Goal: Task Accomplishment & Management: Use online tool/utility

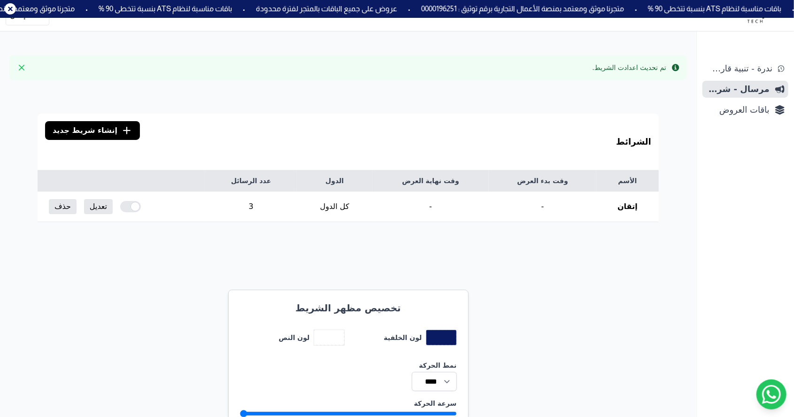
click at [103, 201] on link "تعديل" at bounding box center [98, 206] width 29 height 15
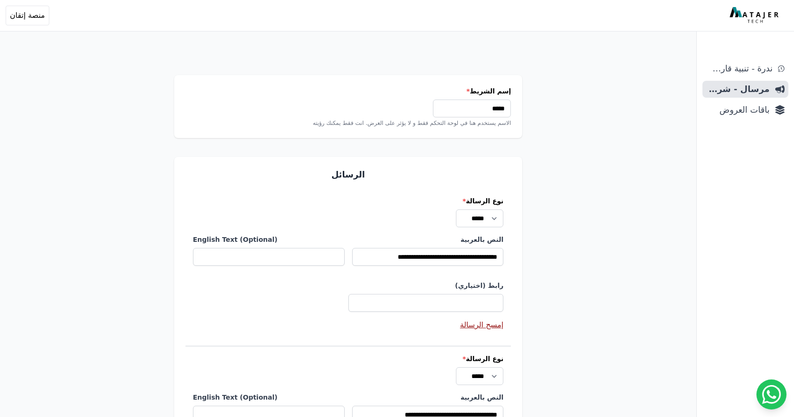
select select
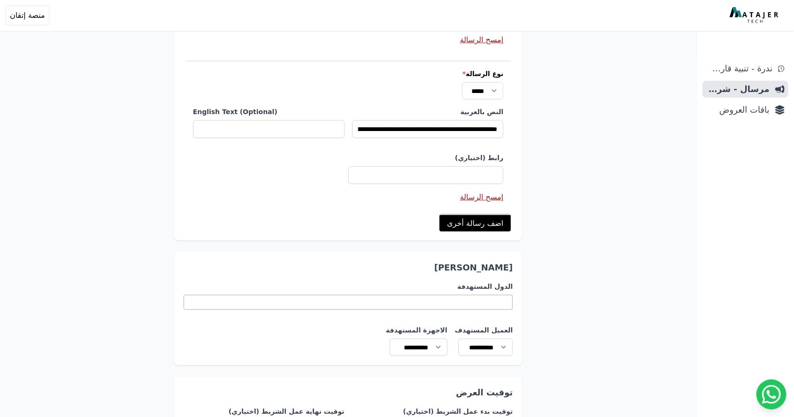
scroll to position [442, 0]
click at [493, 225] on link "اضف رسالة أخرى" at bounding box center [475, 223] width 71 height 17
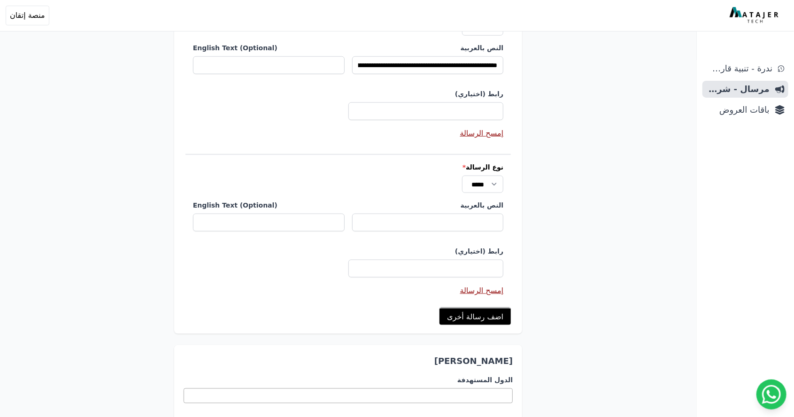
scroll to position [509, 0]
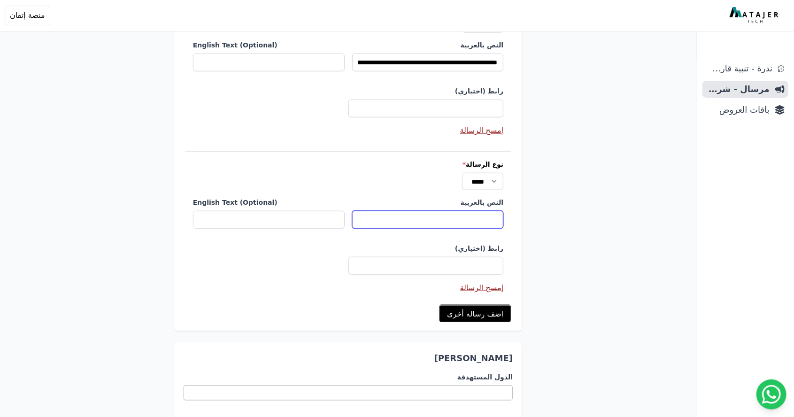
click at [478, 212] on input "النص بالعربية" at bounding box center [428, 220] width 152 height 18
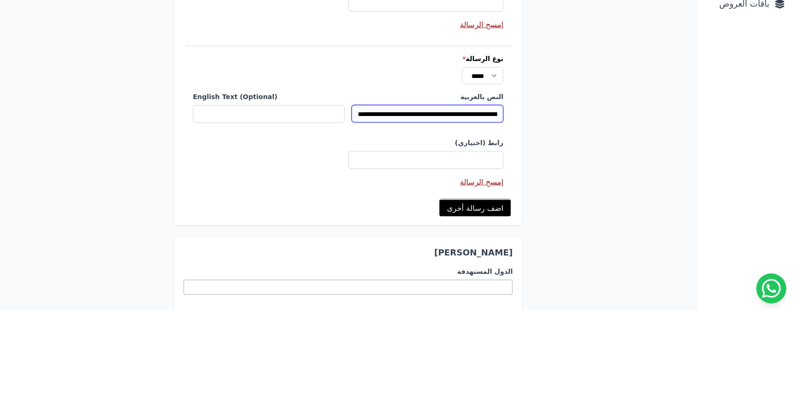
scroll to position [0, -37]
type input "**********"
click at [585, 240] on div "إسم الشريط * ***** الاسم يستخدم هنا في لوحة التحكم فقط و لا يؤثر على العرض. انت…" at bounding box center [348, 28] width 697 height 1075
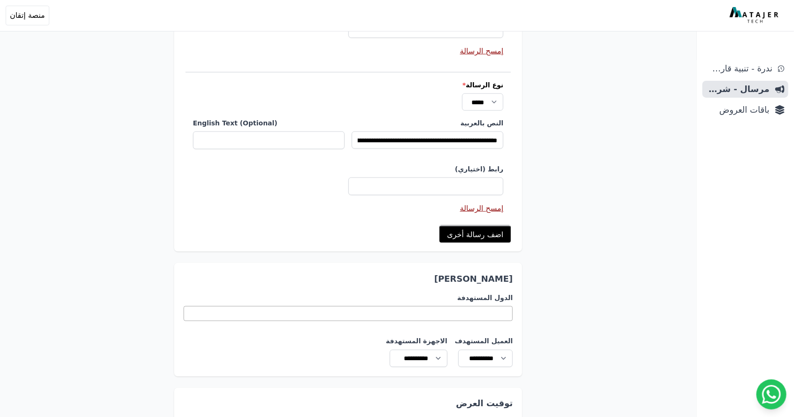
scroll to position [586, 0]
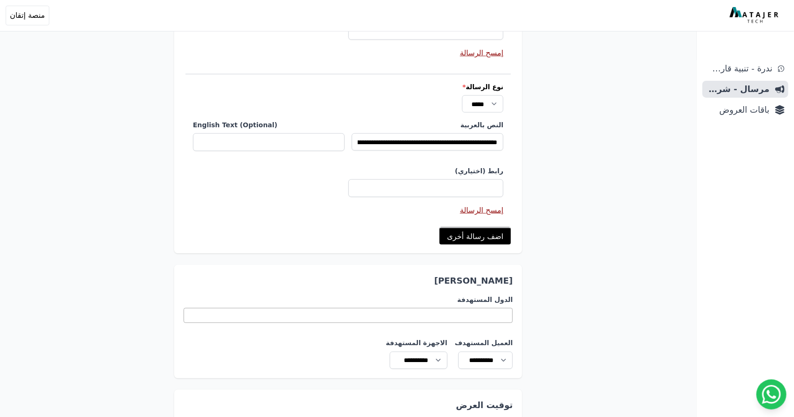
click at [501, 235] on link "اضف رسالة أخرى" at bounding box center [475, 235] width 71 height 17
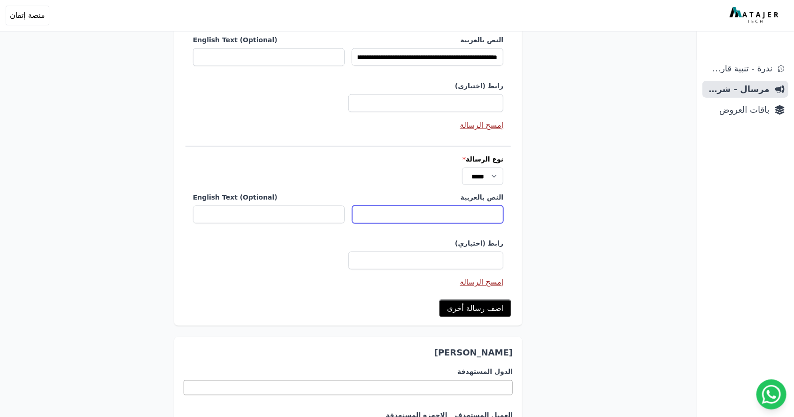
click at [474, 214] on input "النص بالعربية" at bounding box center [428, 215] width 152 height 18
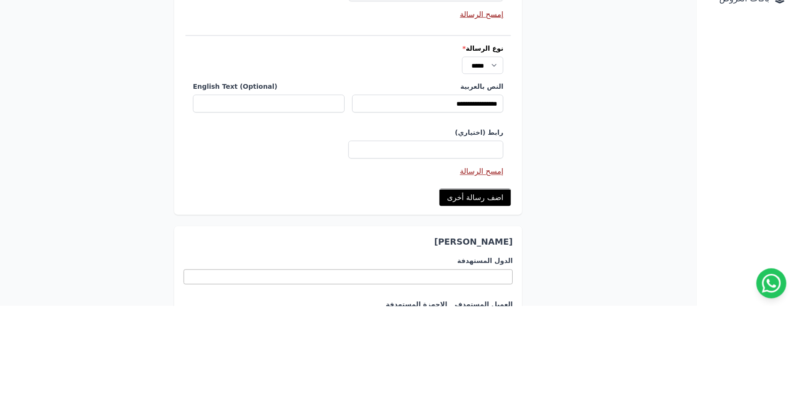
click at [475, 242] on label "رابط (اختياري)" at bounding box center [348, 243] width 311 height 9
click at [475, 252] on input "رابط (اختياري)" at bounding box center [426, 261] width 155 height 18
click at [435, 209] on input "**********" at bounding box center [428, 215] width 152 height 18
type input "*****"
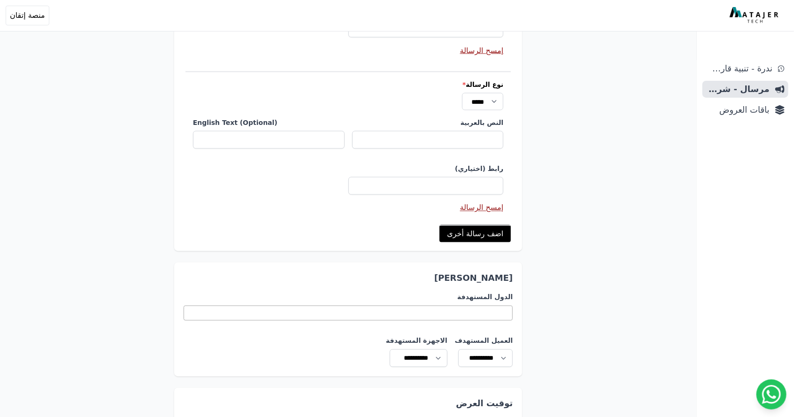
scroll to position [847, 0]
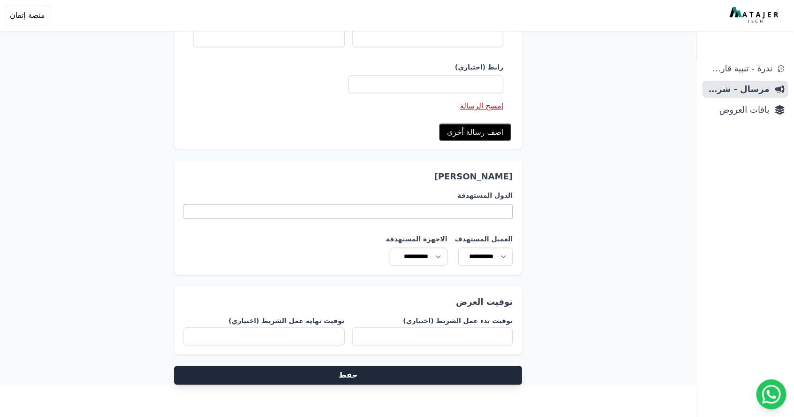
click at [496, 375] on button "حفظ" at bounding box center [348, 375] width 349 height 19
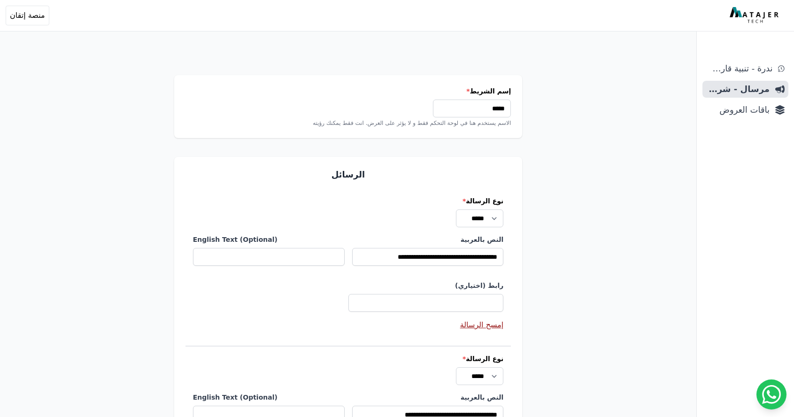
select select
click at [492, 375] on select "********* ***** ******" at bounding box center [482, 375] width 41 height 17
click at [462, 367] on select "********* ***** ******" at bounding box center [482, 375] width 41 height 17
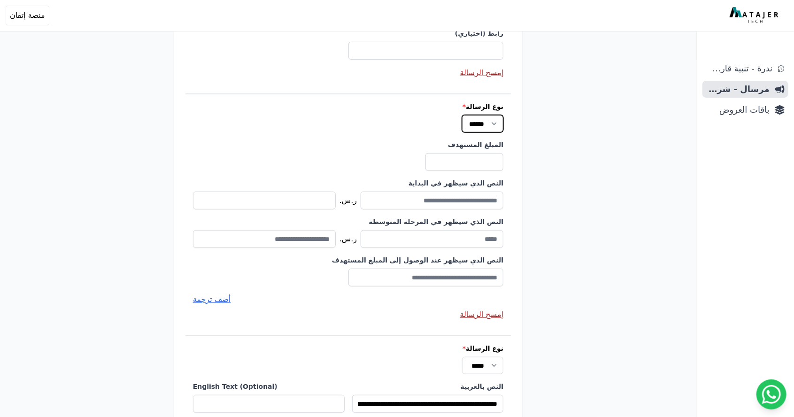
scroll to position [254, 0]
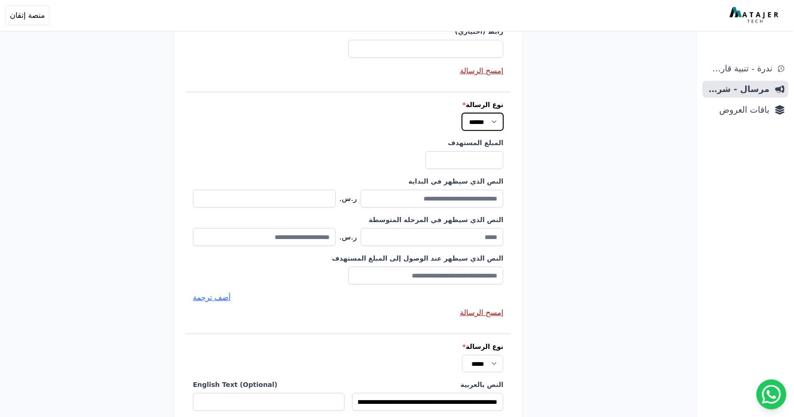
click at [480, 117] on select "********* ***** ******" at bounding box center [482, 121] width 41 height 17
select select "******"
click at [462, 113] on select "********* ***** ******" at bounding box center [482, 121] width 41 height 17
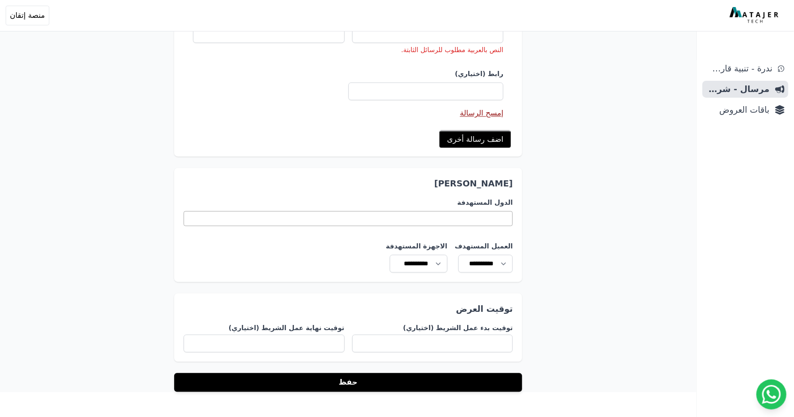
scroll to position [859, 0]
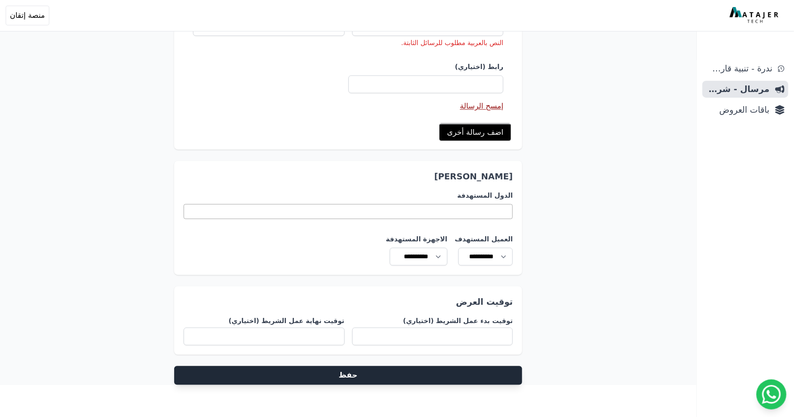
click at [493, 375] on button "حفظ" at bounding box center [348, 375] width 349 height 19
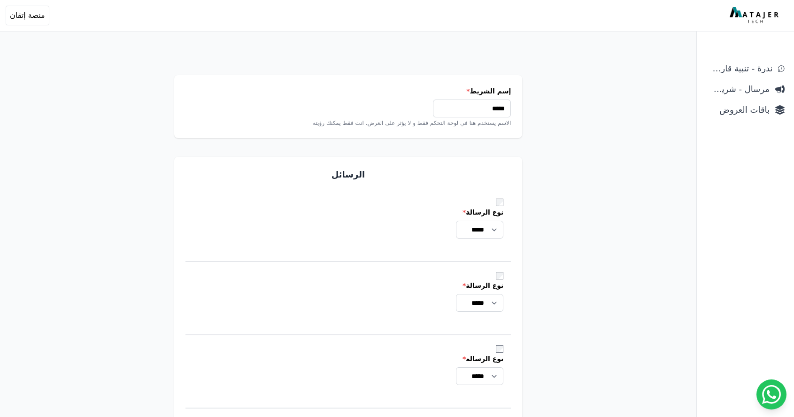
select select
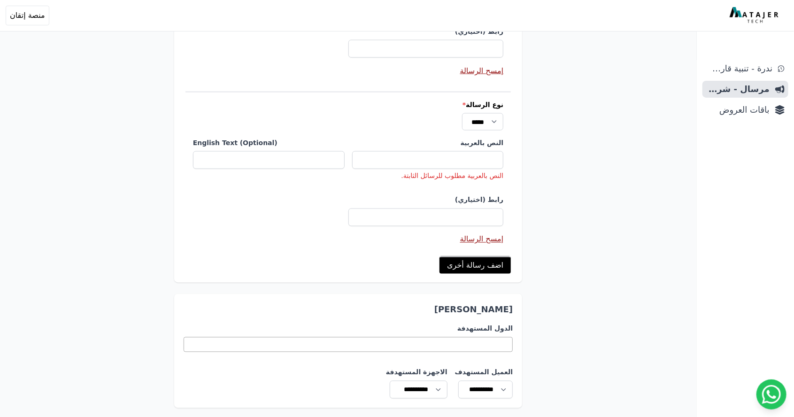
scroll to position [859, 0]
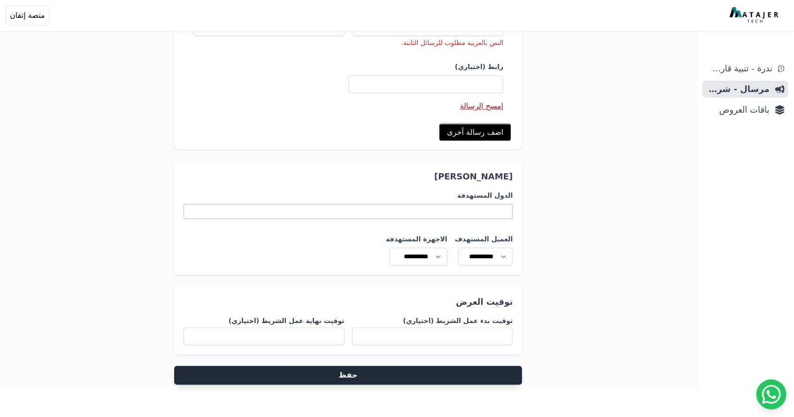
click at [494, 374] on button "حفظ" at bounding box center [348, 375] width 349 height 19
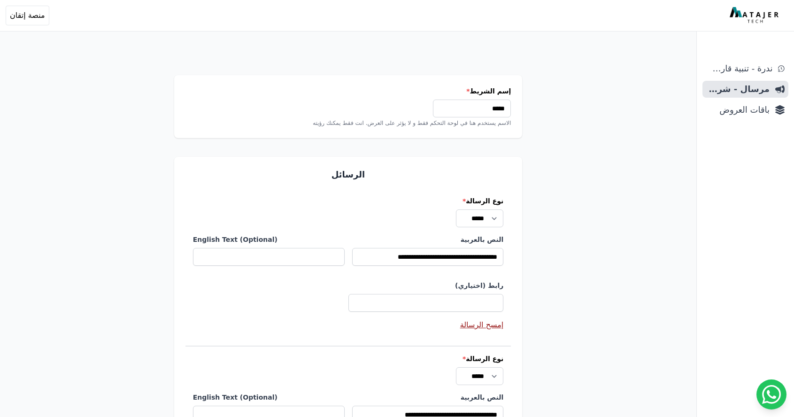
select select
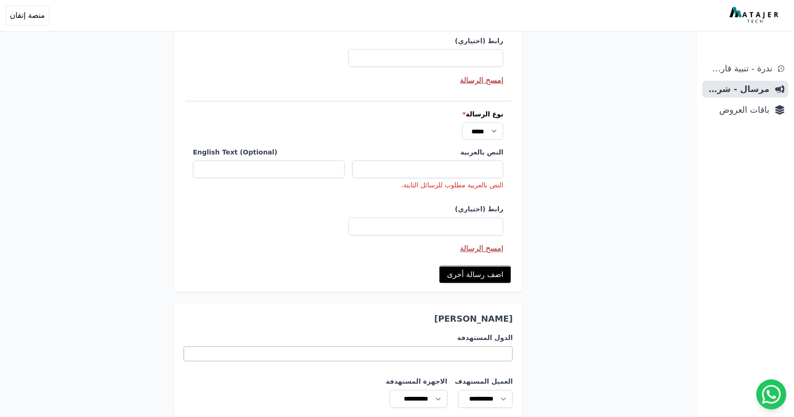
scroll to position [859, 0]
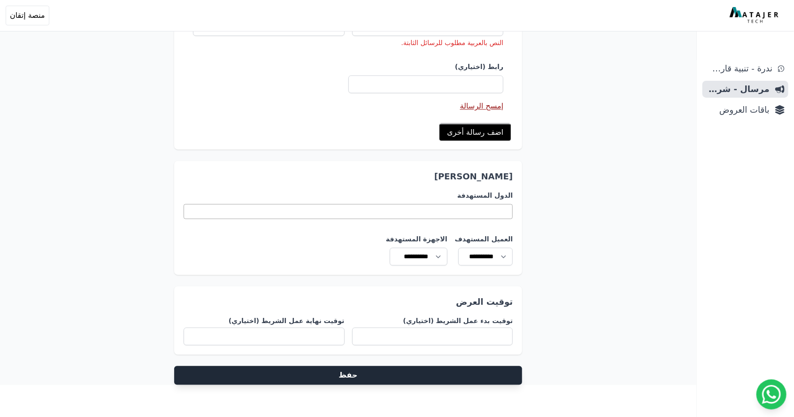
click at [493, 371] on button "حفظ" at bounding box center [348, 375] width 349 height 19
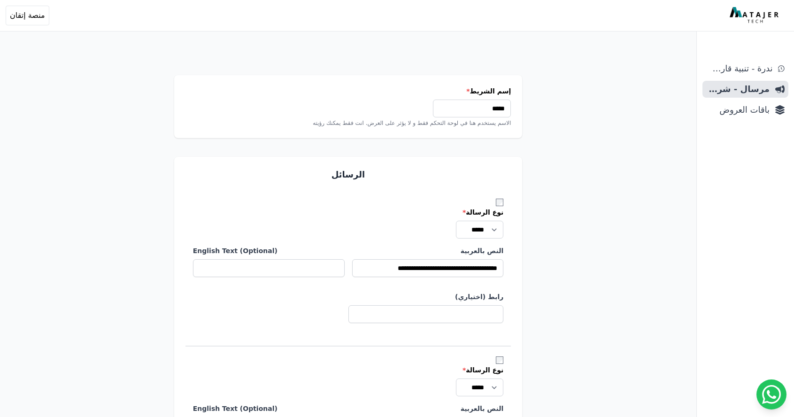
select select
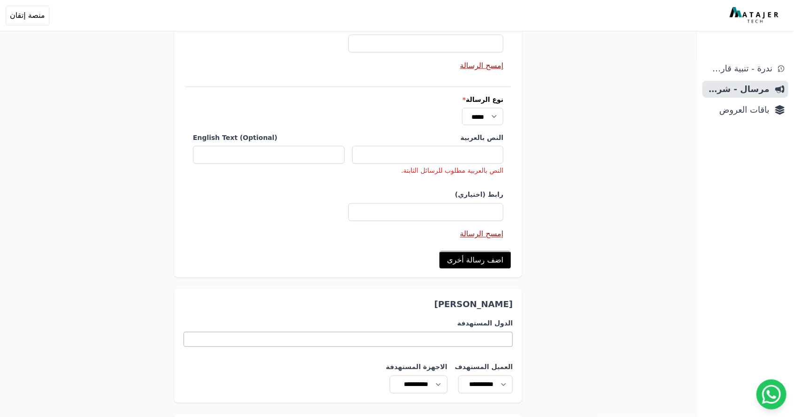
scroll to position [859, 0]
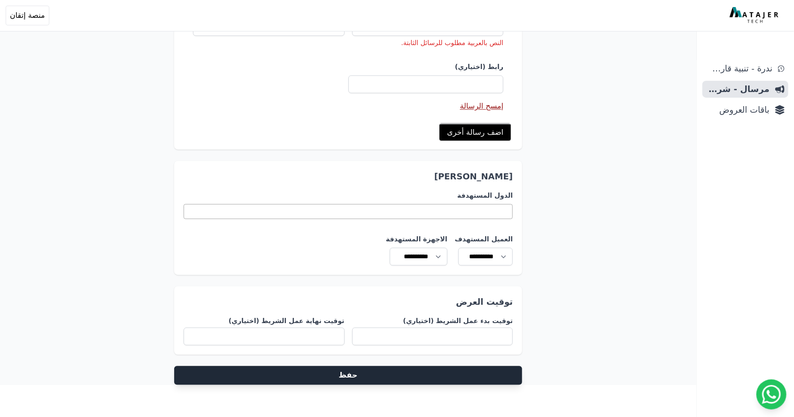
click at [474, 372] on button "حفظ" at bounding box center [348, 375] width 349 height 19
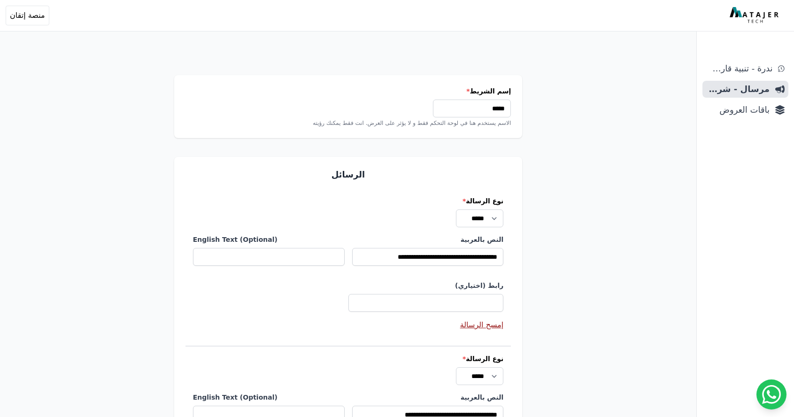
select select
click at [737, 113] on span "باقات العروض" at bounding box center [737, 109] width 63 height 13
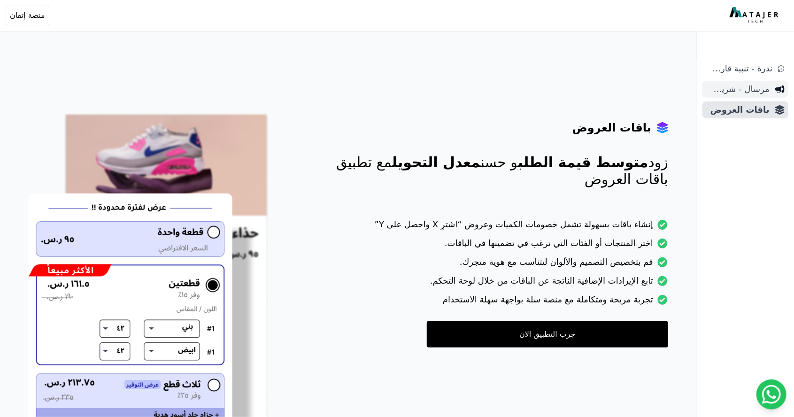
click at [752, 91] on span "مرسال - شريط دعاية" at bounding box center [737, 89] width 63 height 13
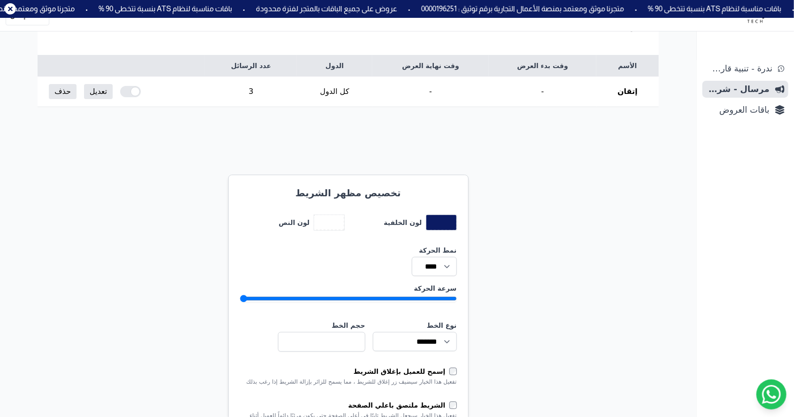
scroll to position [92, 0]
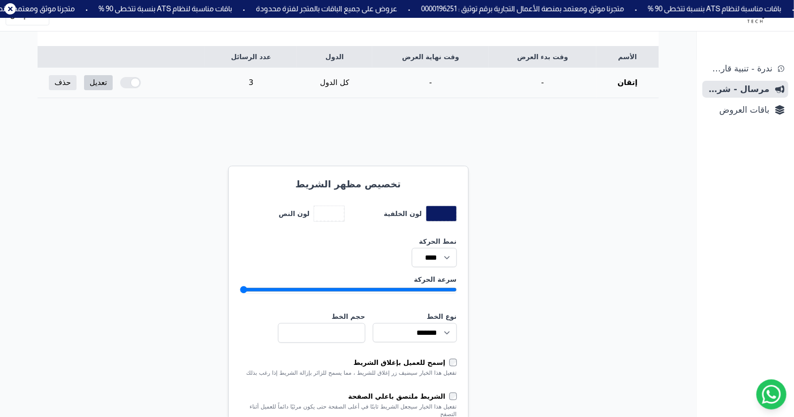
click at [102, 85] on link "تعديل" at bounding box center [98, 82] width 29 height 15
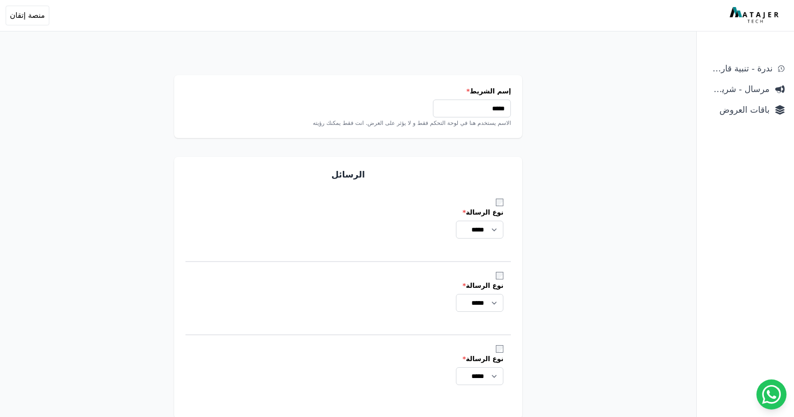
select select
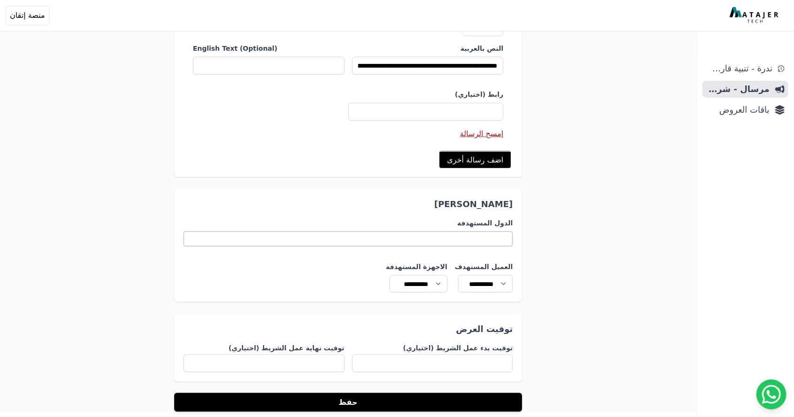
scroll to position [501, 0]
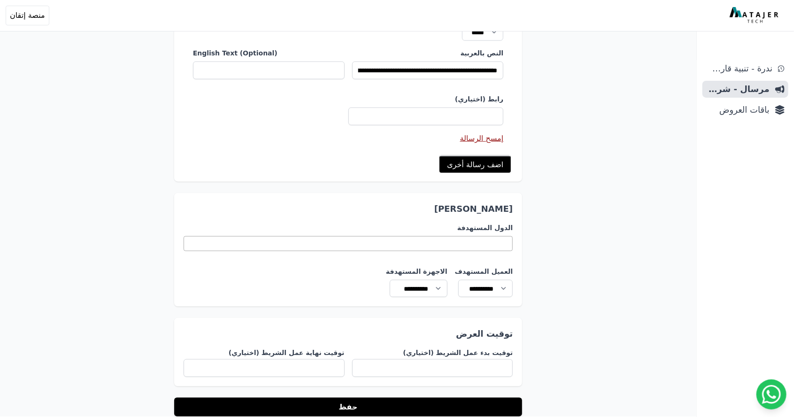
click at [496, 160] on link "اضف رسالة أخرى" at bounding box center [475, 163] width 71 height 17
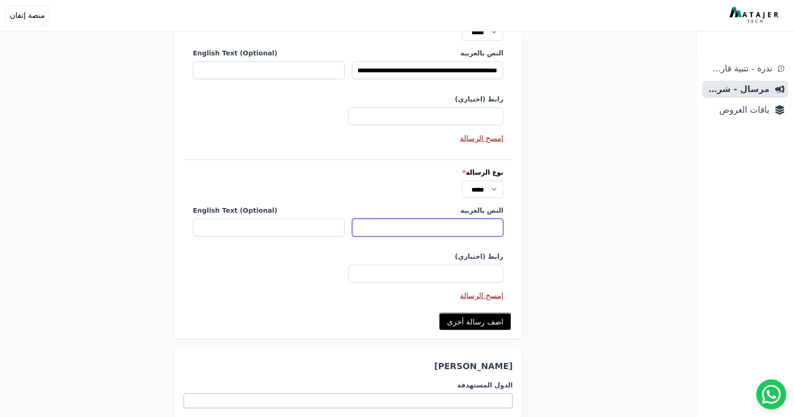
click at [483, 224] on input "النص بالعربية" at bounding box center [428, 228] width 152 height 18
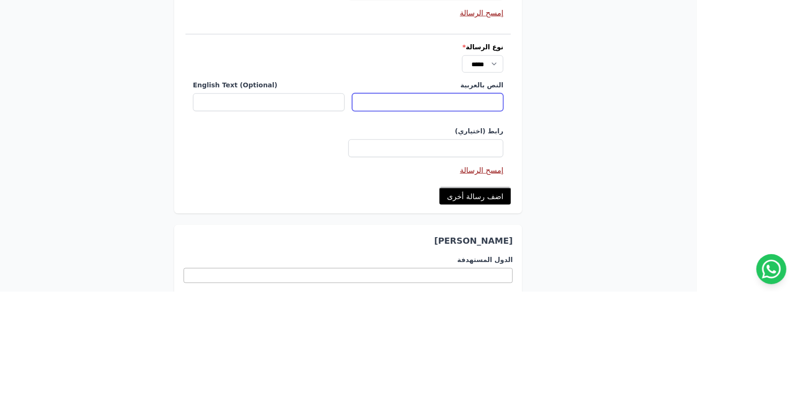
type input "**********"
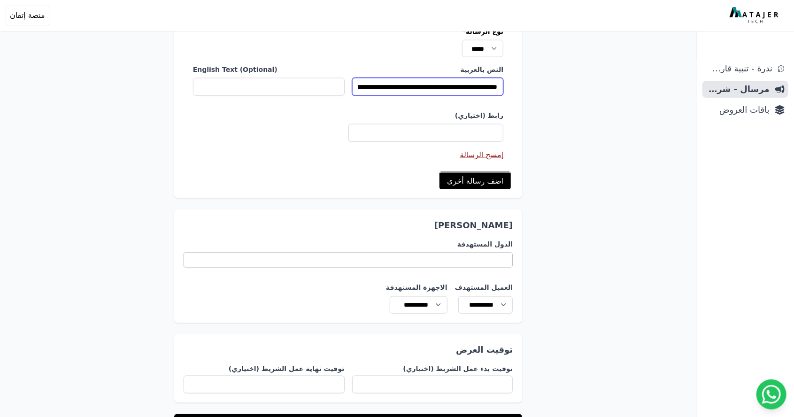
scroll to position [690, 0]
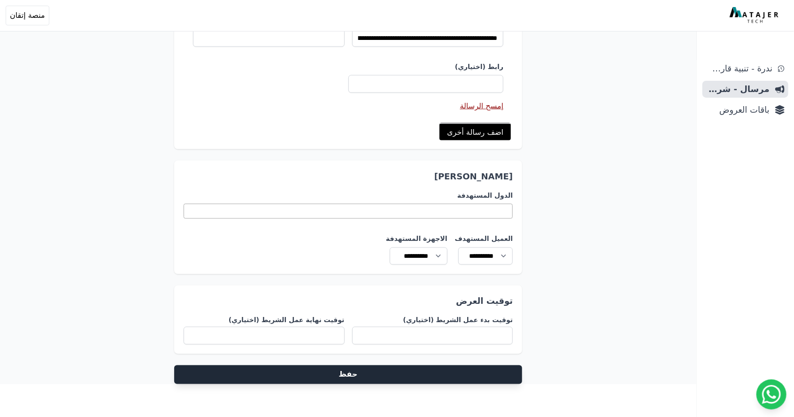
click at [502, 372] on button "حفظ" at bounding box center [348, 374] width 349 height 19
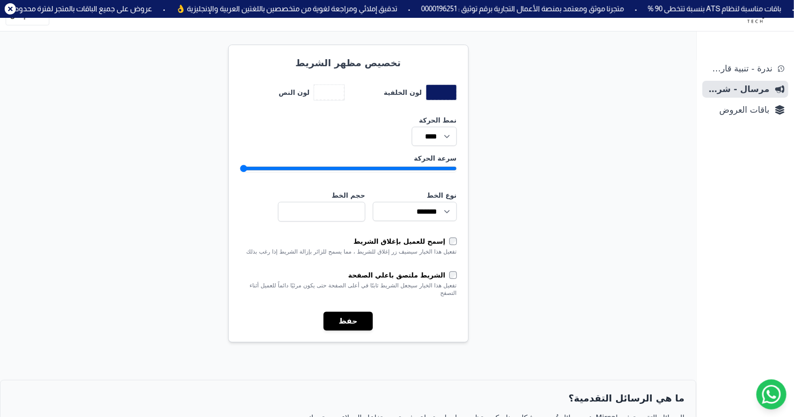
scroll to position [396, 0]
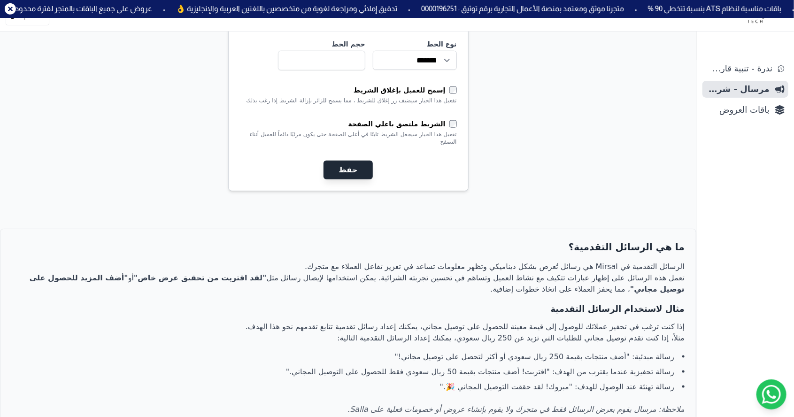
click at [363, 161] on button "حفظ" at bounding box center [348, 170] width 49 height 19
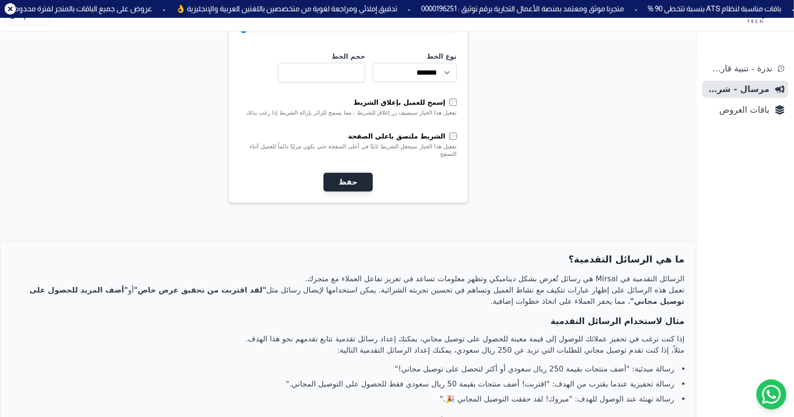
click at [368, 173] on button "حفظ" at bounding box center [348, 182] width 49 height 19
